Goal: Contribute content

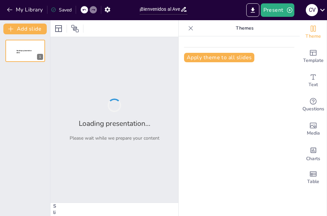
type input "¡Bienvenidos al Aventura del Ciclo Escolar [DATE]–[DATE]!"
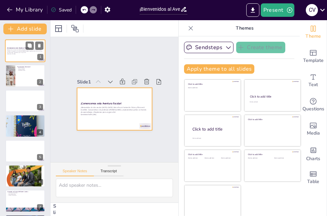
click at [21, 57] on div at bounding box center [25, 50] width 40 height 23
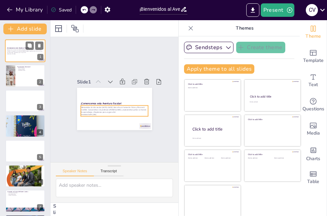
click at [22, 54] on p "Generated with [URL]" at bounding box center [25, 53] width 36 height 1
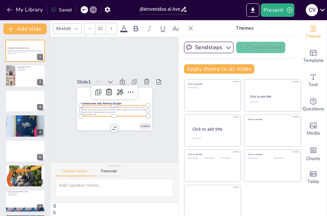
click at [107, 101] on p "¡Bienvenidos al ciclo escolar [DATE]–[DATE]! Este año en Formación Cívica y Éti…" at bounding box center [112, 109] width 68 height 21
click at [92, 94] on div at bounding box center [115, 92] width 47 height 18
click at [109, 28] on div at bounding box center [111, 28] width 11 height 11
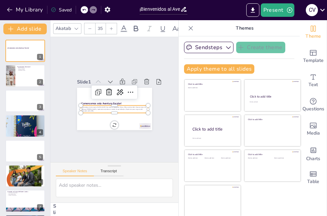
click at [109, 28] on div at bounding box center [111, 28] width 11 height 11
click at [112, 27] on icon at bounding box center [111, 29] width 4 height 4
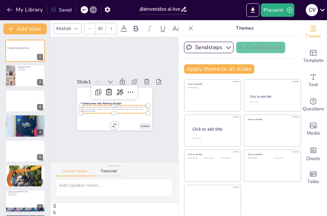
click at [112, 27] on icon at bounding box center [111, 29] width 4 height 4
type input "44"
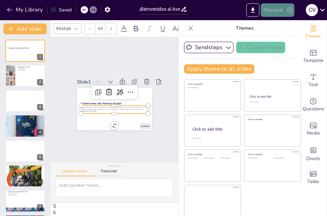
click at [272, 10] on button "Present" at bounding box center [278, 9] width 34 height 13
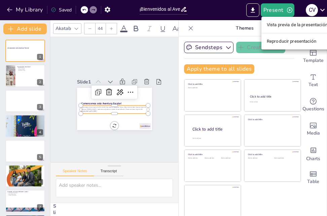
click at [249, 8] on div at bounding box center [163, 108] width 327 height 216
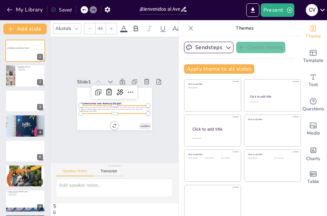
scroll to position [38, 0]
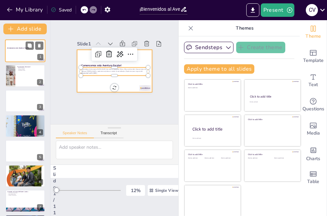
click at [18, 54] on div at bounding box center [25, 50] width 40 height 23
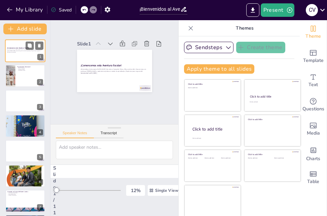
click at [18, 54] on div at bounding box center [25, 50] width 40 height 23
click at [28, 74] on button at bounding box center [30, 71] width 8 height 8
type textarea "La ética es un componente clave que nos ayuda a navegar nuestras relaciones soc…"
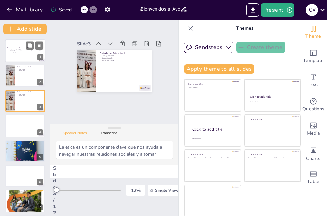
click at [17, 44] on div at bounding box center [25, 50] width 40 height 23
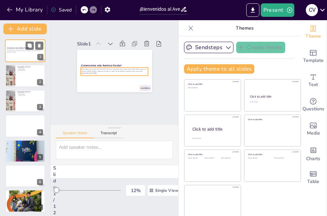
drag, startPoint x: 17, startPoint y: 44, endPoint x: 17, endPoint y: 49, distance: 4.8
click at [17, 49] on div "¡Comencemos esta Aventura Escolar! ¡Bienvenidos al ciclo escolar 2025–2026! Est…" at bounding box center [25, 189] width 50 height 298
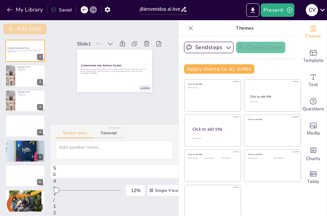
click at [17, 29] on button "Add slide" at bounding box center [24, 29] width 43 height 11
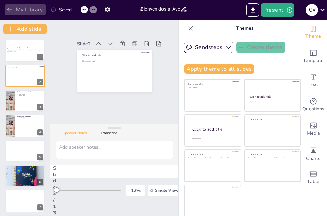
click at [7, 10] on icon "button" at bounding box center [9, 9] width 7 height 7
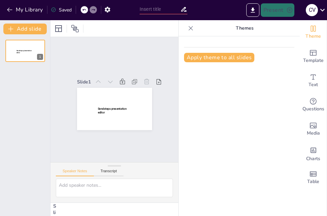
type input "¡Bienvenidos al Aventura del Ciclo Escolar [DATE]–[DATE]!"
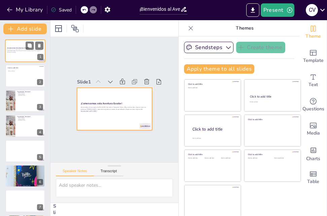
drag, startPoint x: 21, startPoint y: 50, endPoint x: 15, endPoint y: 56, distance: 8.4
click at [15, 56] on div at bounding box center [25, 50] width 40 height 23
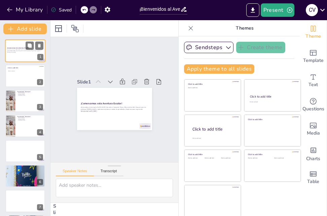
click at [15, 56] on div at bounding box center [25, 50] width 40 height 23
click at [156, 78] on icon at bounding box center [159, 81] width 7 height 7
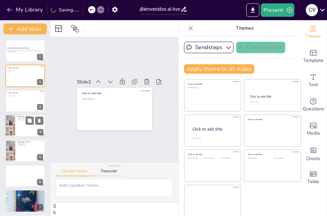
click at [33, 127] on div at bounding box center [25, 126] width 40 height 23
type textarea "La ética es un componente clave que nos ayuda a navegar nuestras relaciones soc…"
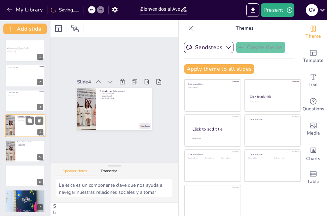
scroll to position [1, 0]
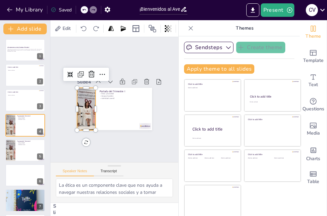
click at [83, 99] on div at bounding box center [86, 109] width 84 height 42
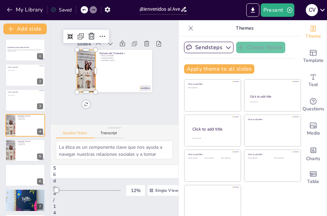
scroll to position [0, 0]
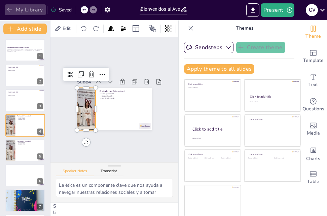
click at [13, 14] on button "My Library" at bounding box center [25, 9] width 41 height 11
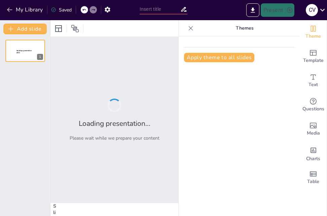
type input "¡Bienvenidos al Aventura del Ciclo Escolar [DATE]–[DATE]!"
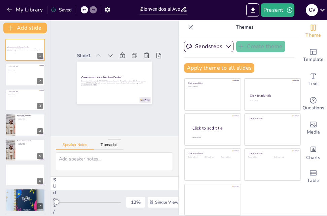
scroll to position [38, 0]
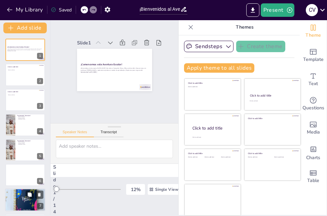
click at [24, 198] on div at bounding box center [25, 200] width 40 height 51
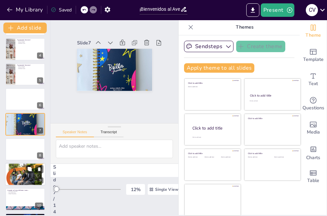
click at [24, 178] on div at bounding box center [25, 174] width 40 height 51
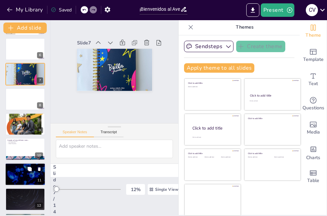
click at [24, 178] on div at bounding box center [25, 174] width 40 height 23
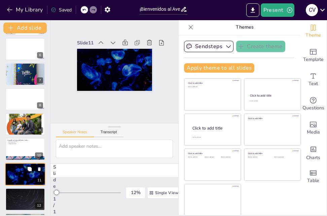
scroll to position [176, 0]
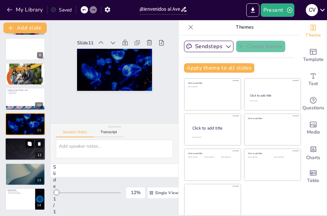
click at [28, 142] on icon at bounding box center [29, 144] width 5 height 5
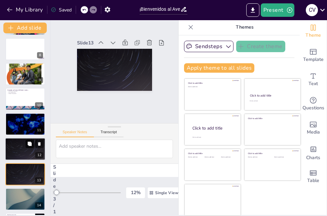
scroll to position [202, 0]
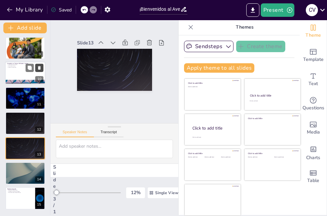
click at [37, 71] on button at bounding box center [39, 68] width 8 height 8
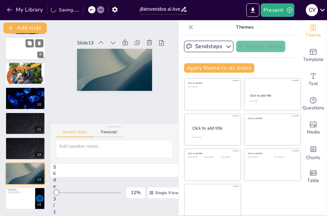
click at [20, 57] on div at bounding box center [25, 48] width 40 height 23
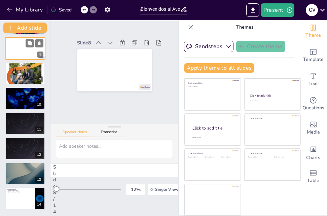
scroll to position [101, 0]
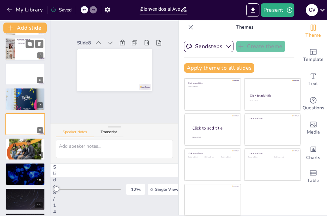
click at [19, 52] on div at bounding box center [25, 49] width 40 height 23
type textarea "La ética es un componente clave que nos ayuda a navegar nuestras relaciones soc…"
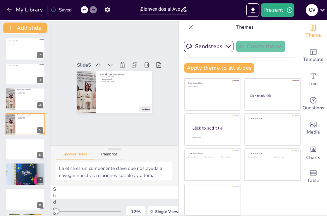
scroll to position [0, 0]
